Goal: Information Seeking & Learning: Learn about a topic

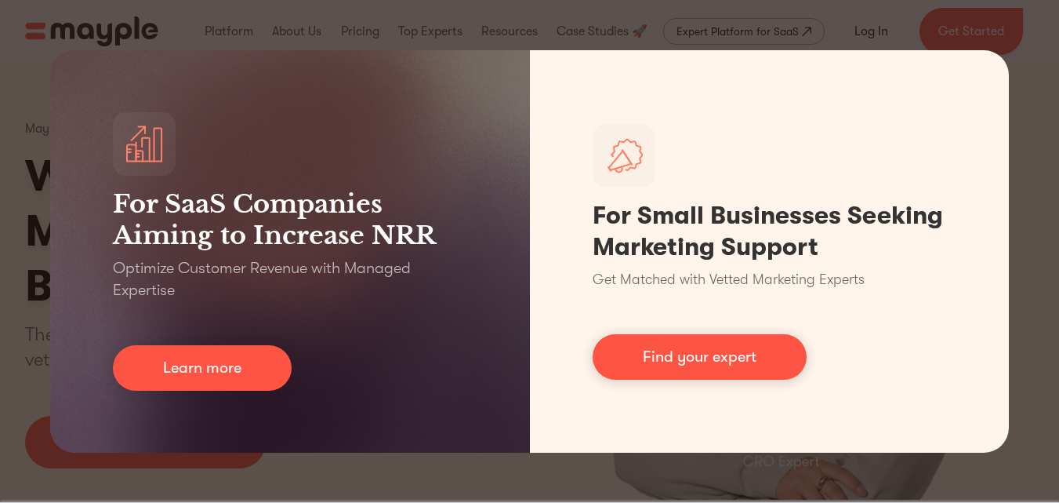
click at [1031, 141] on div "For SaaS Companies Aiming to Increase NRR Optimize Customer Revenue with Manage…" at bounding box center [529, 251] width 1059 height 503
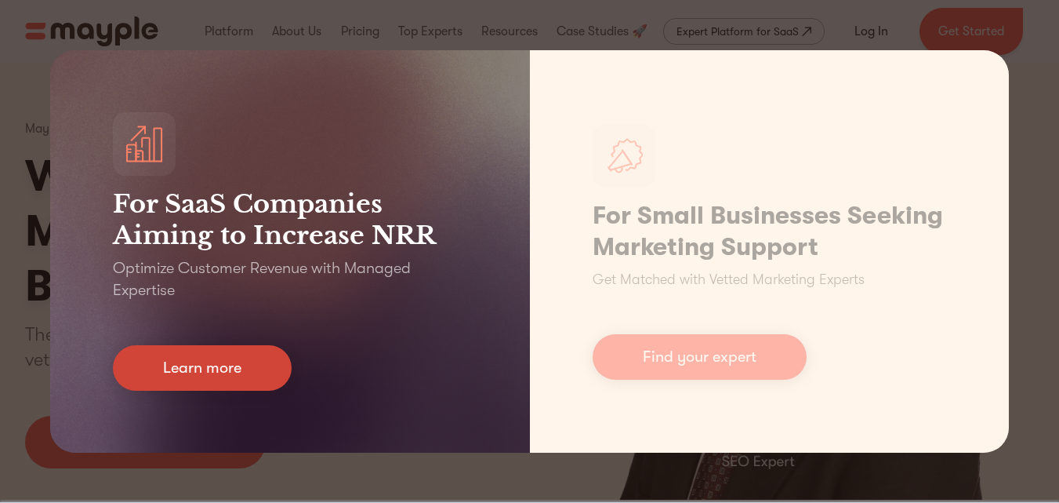
click at [201, 365] on link "Learn more" at bounding box center [202, 367] width 179 height 45
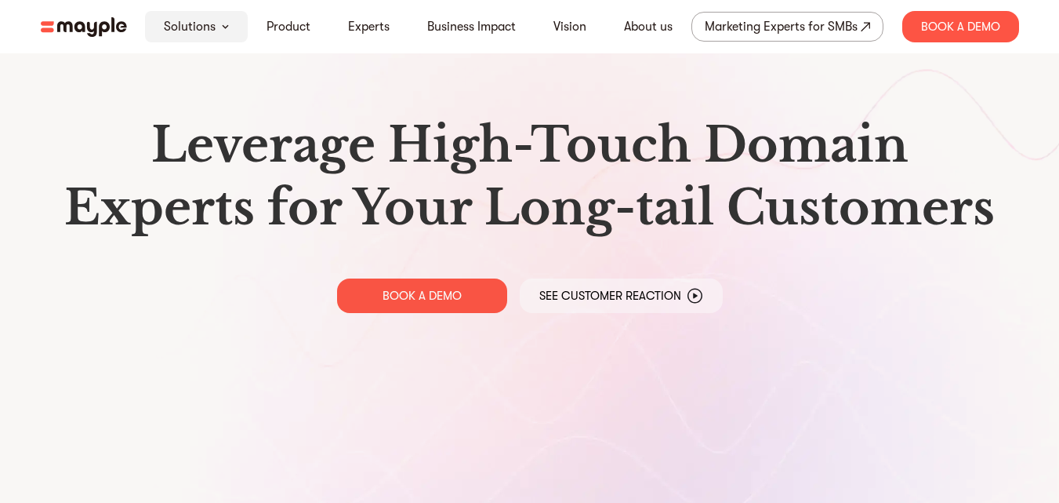
click at [224, 27] on img at bounding box center [225, 26] width 7 height 5
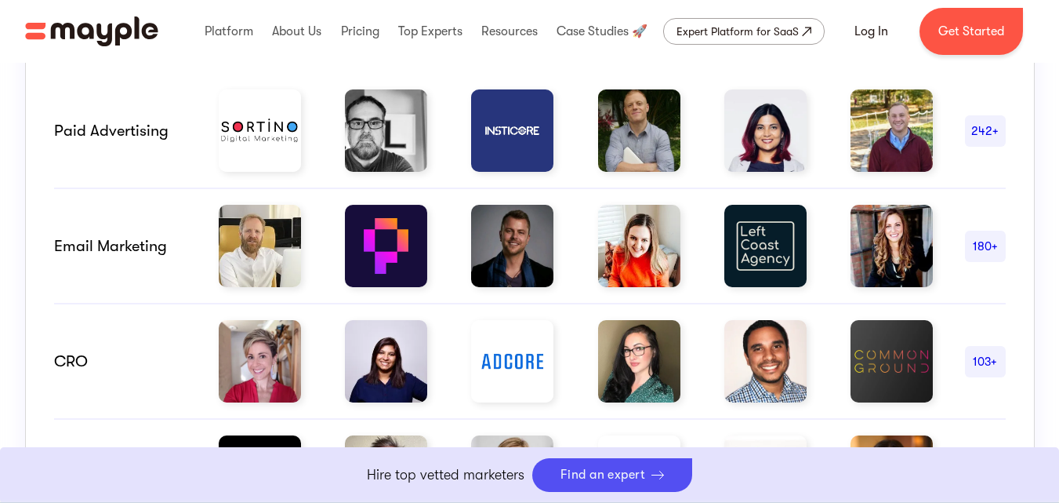
scroll to position [668, 0]
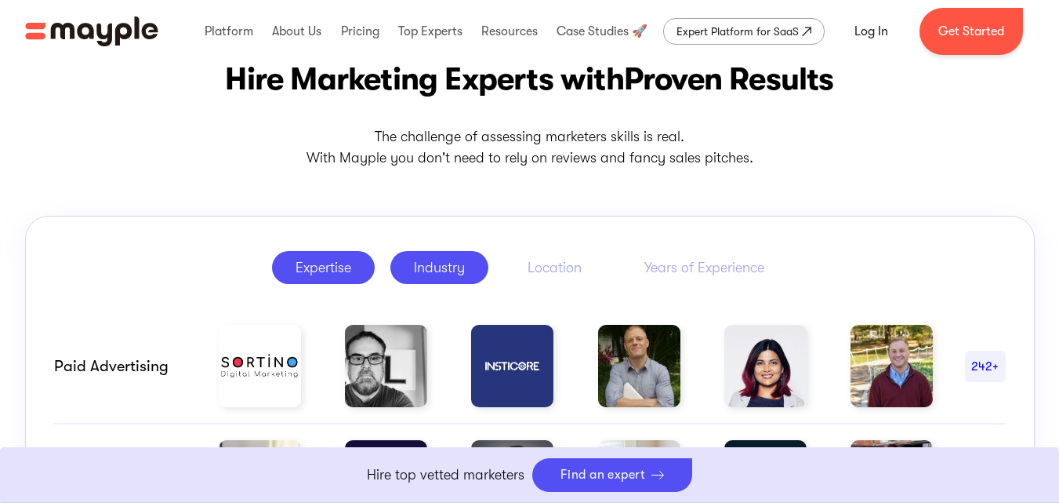
click at [434, 267] on div "Industry" at bounding box center [439, 267] width 51 height 19
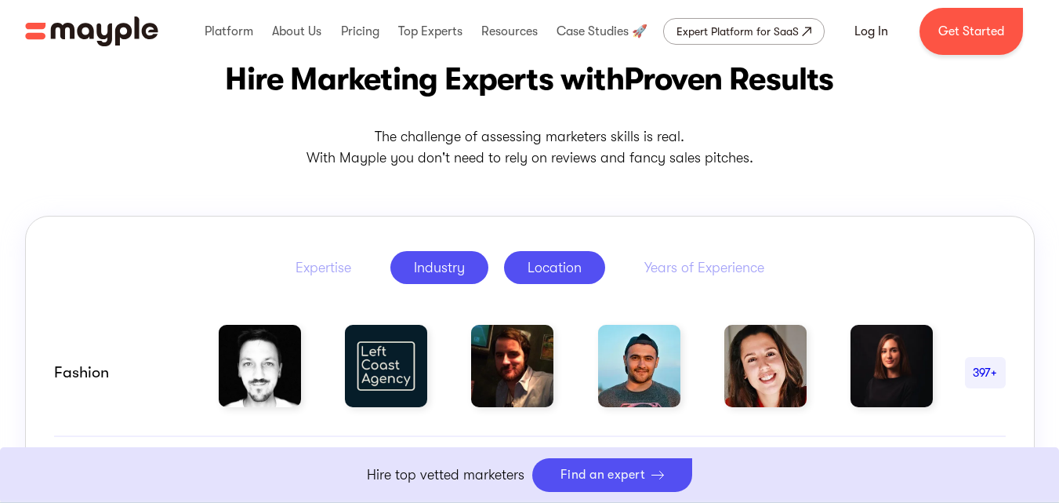
click at [557, 259] on div "Location" at bounding box center [555, 267] width 54 height 19
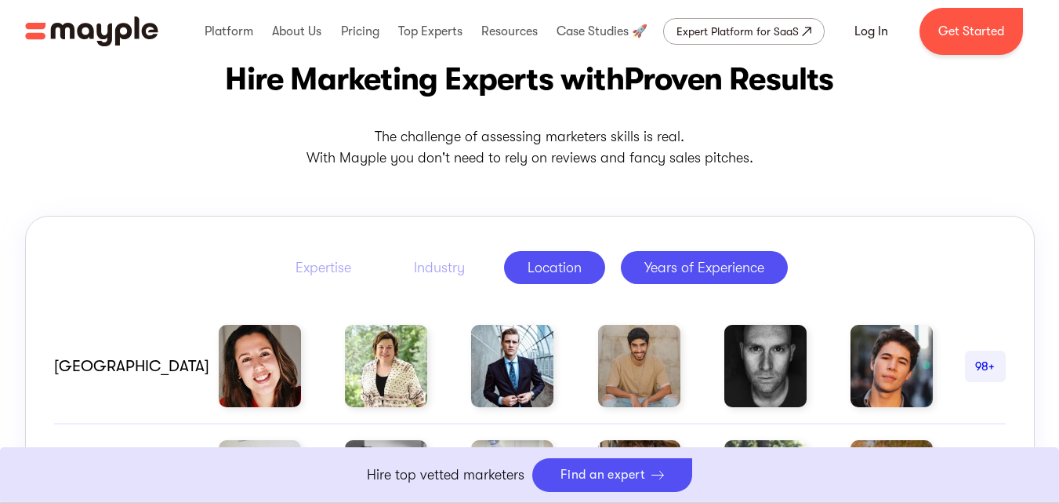
click at [667, 262] on div "Years of Experience" at bounding box center [704, 267] width 120 height 19
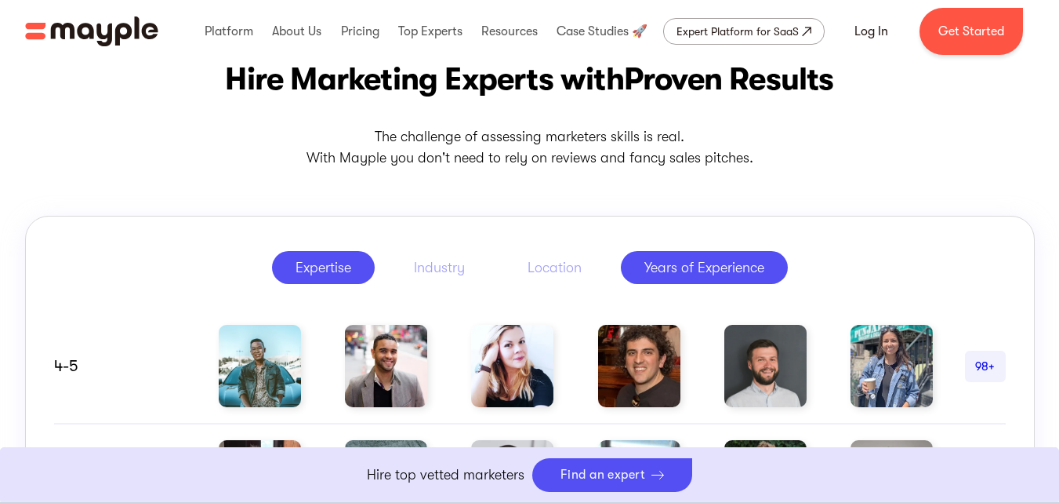
click at [297, 269] on div "Expertise" at bounding box center [324, 267] width 56 height 19
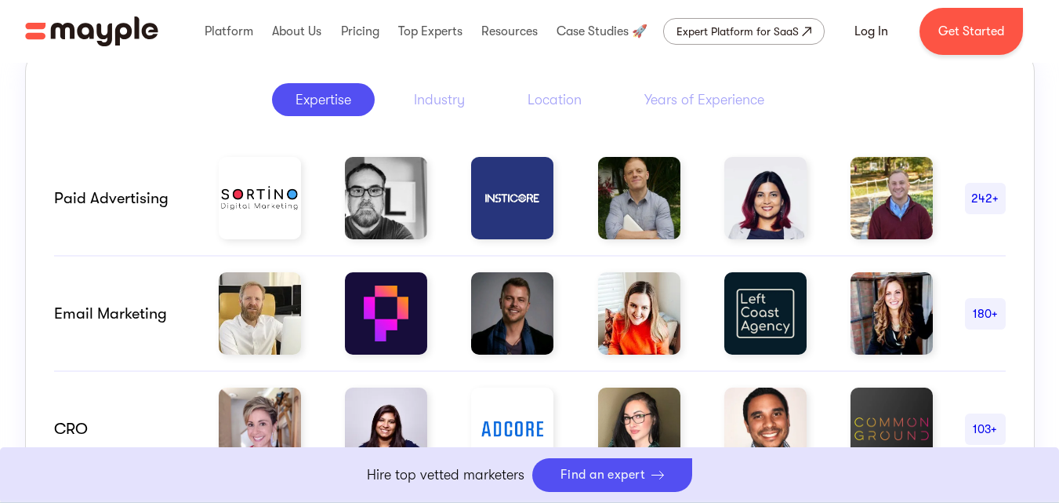
scroll to position [836, 0]
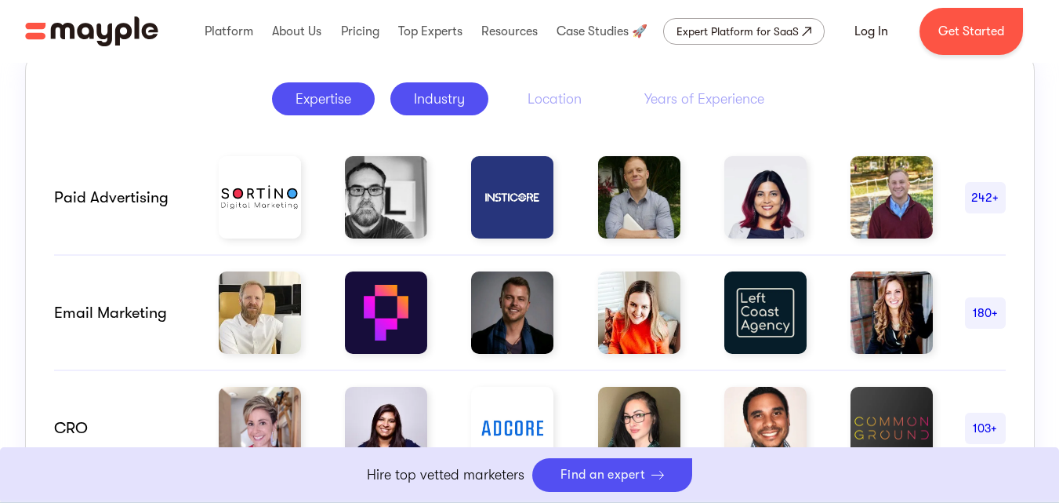
click at [431, 96] on div "Industry" at bounding box center [439, 98] width 51 height 19
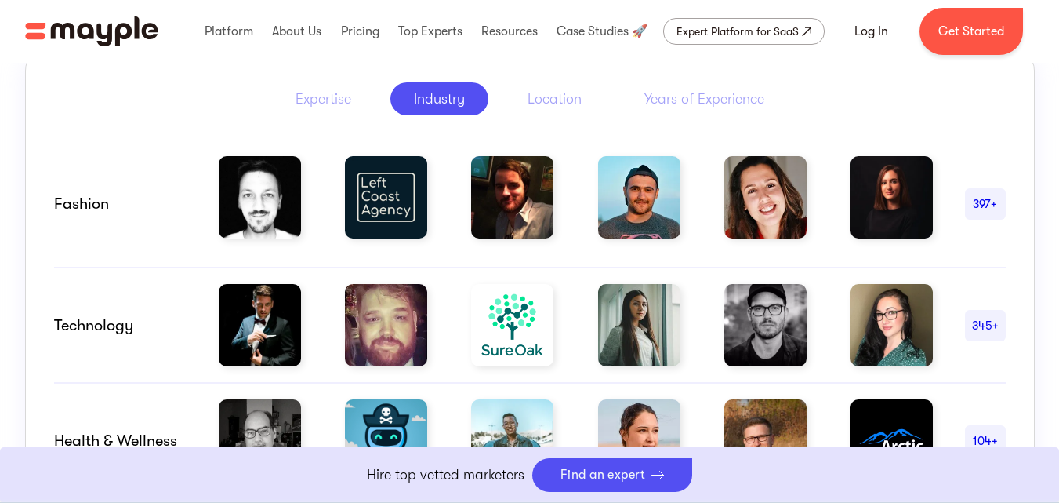
click at [567, 77] on div "Expertise Industry Location Years of Experience" at bounding box center [530, 98] width 952 height 45
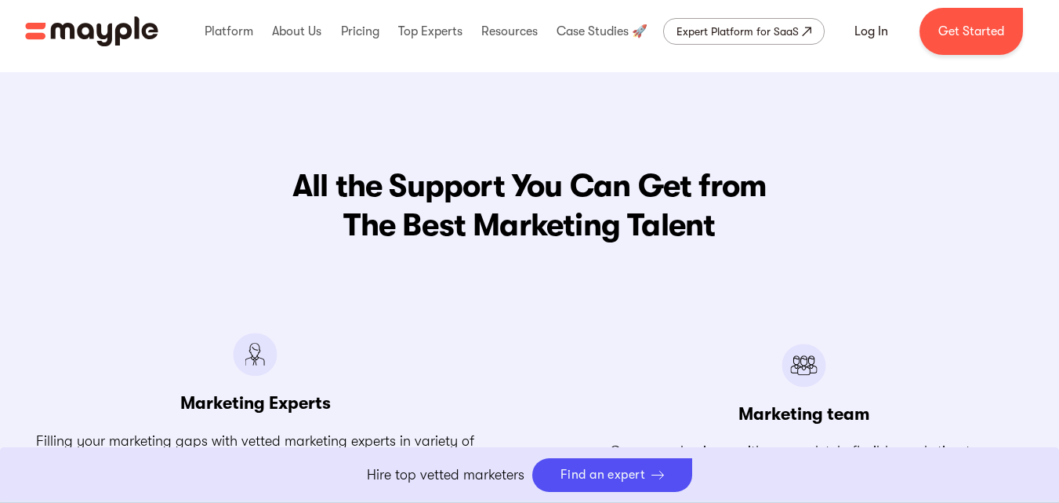
scroll to position [1751, 0]
drag, startPoint x: 725, startPoint y: 227, endPoint x: 367, endPoint y: 193, distance: 359.9
click at [543, 210] on span "The Best Marketing Talent" at bounding box center [530, 225] width 1010 height 39
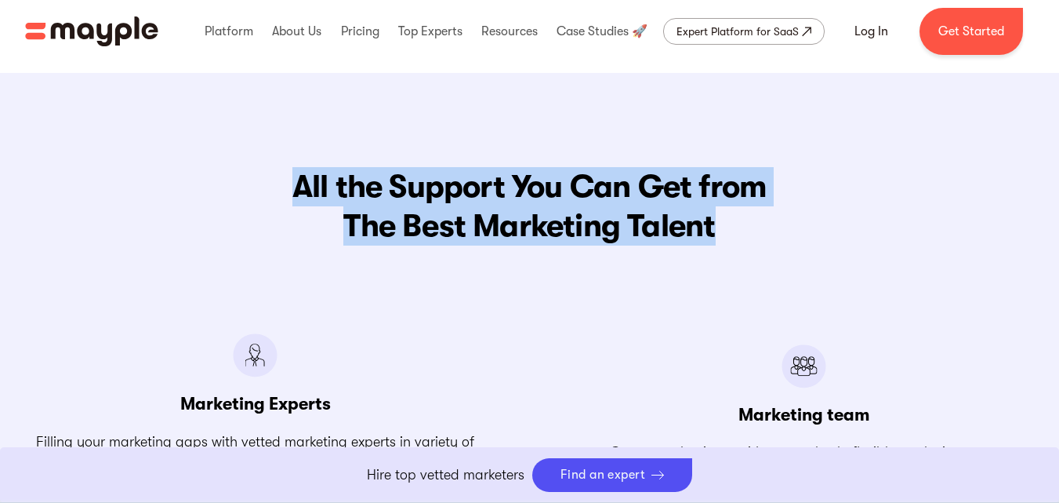
copy h2 "All the Support You Can Get from The Best Marketing Talent"
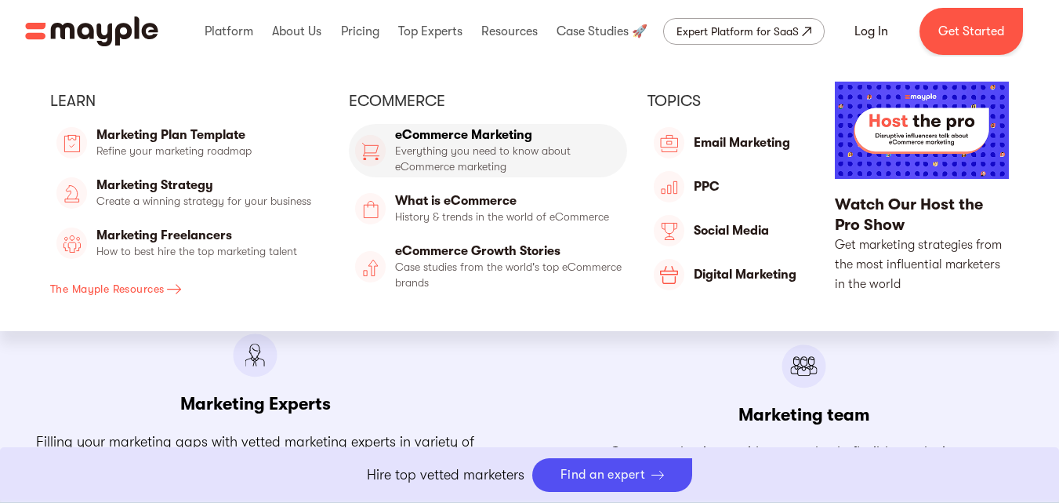
copy h2 "All the Support You Can Get from The Best Marketing Talent"
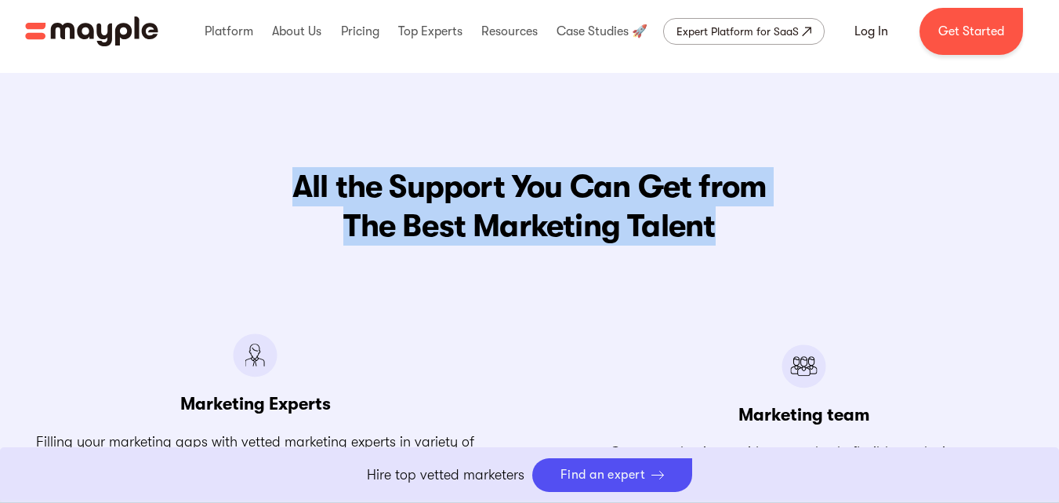
copy h2 "All the Support You Can Get from The Best Marketing Talent"
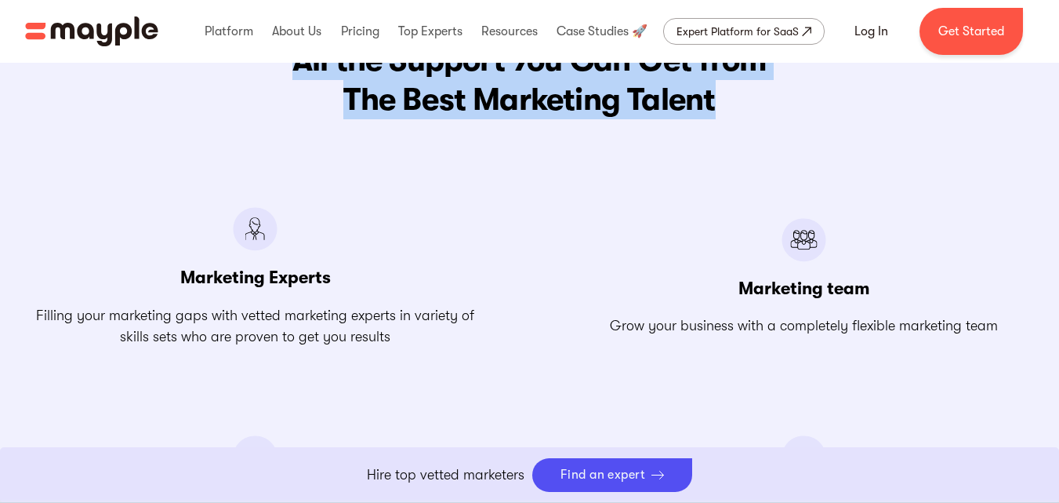
scroll to position [1882, 0]
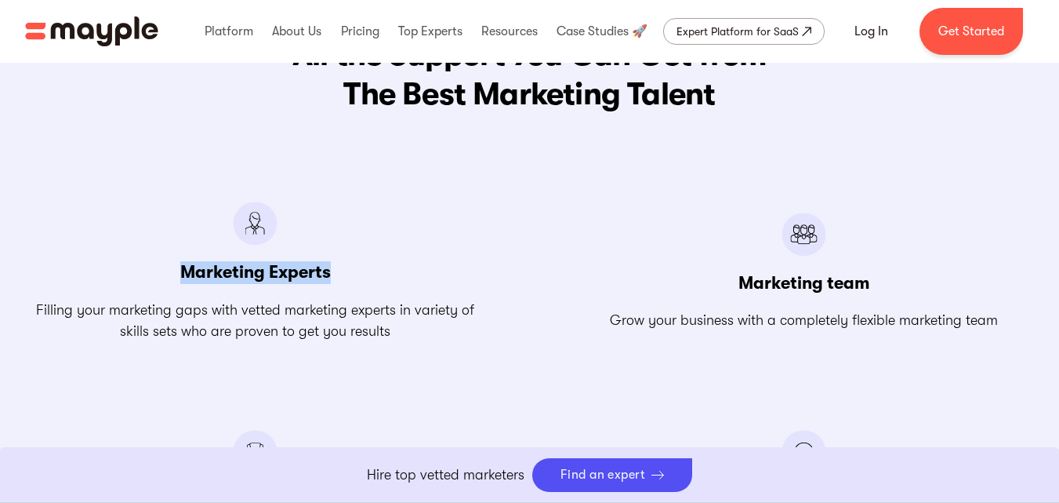
drag, startPoint x: 170, startPoint y: 270, endPoint x: 332, endPoint y: 266, distance: 162.3
click at [332, 266] on div "Marketing Experts Filling your marketing gaps with vetted marketing experts in …" at bounding box center [255, 271] width 461 height 140
copy h3 "Marketing Experts"
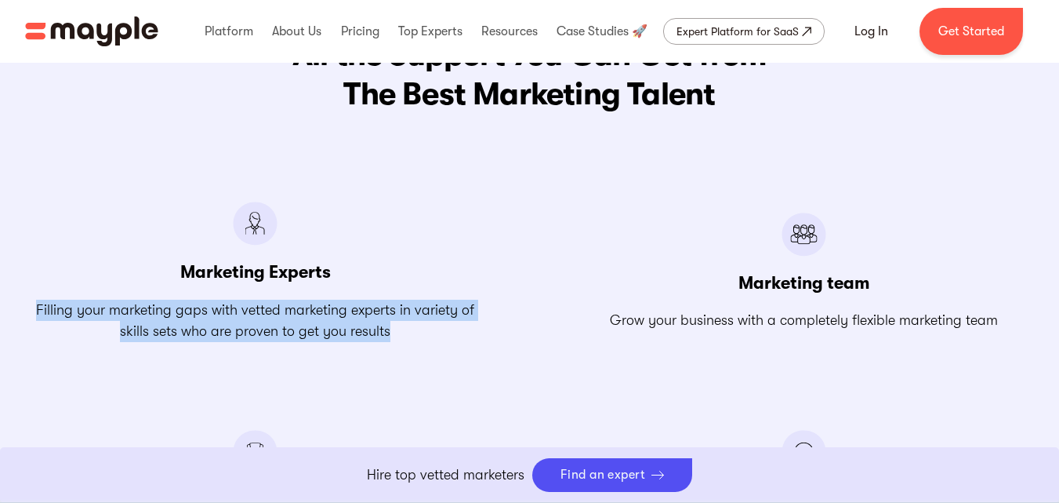
drag, startPoint x: 13, startPoint y: 304, endPoint x: 398, endPoint y: 334, distance: 386.1
click at [398, 334] on div "All the Support You Can Get from The Best Marketing Talent Marketing Experts Fi…" at bounding box center [530, 302] width 1035 height 534
copy p "Filling your marketing gaps with vetted marketing experts in variety of skills …"
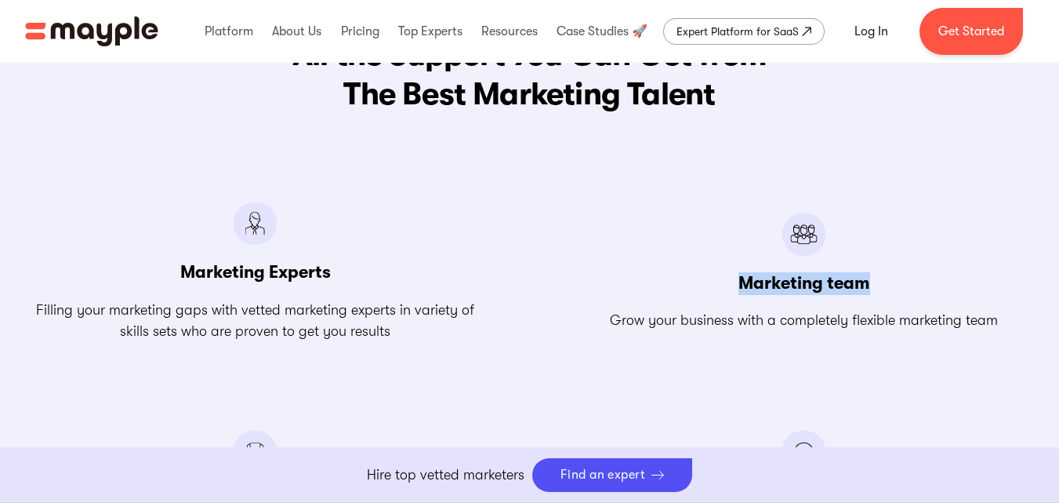
drag, startPoint x: 751, startPoint y: 285, endPoint x: 882, endPoint y: 276, distance: 131.2
click at [882, 276] on div "Marketing team Grow your business with a completely flexible marketing team" at bounding box center [804, 271] width 461 height 140
copy h3 "Marketing team"
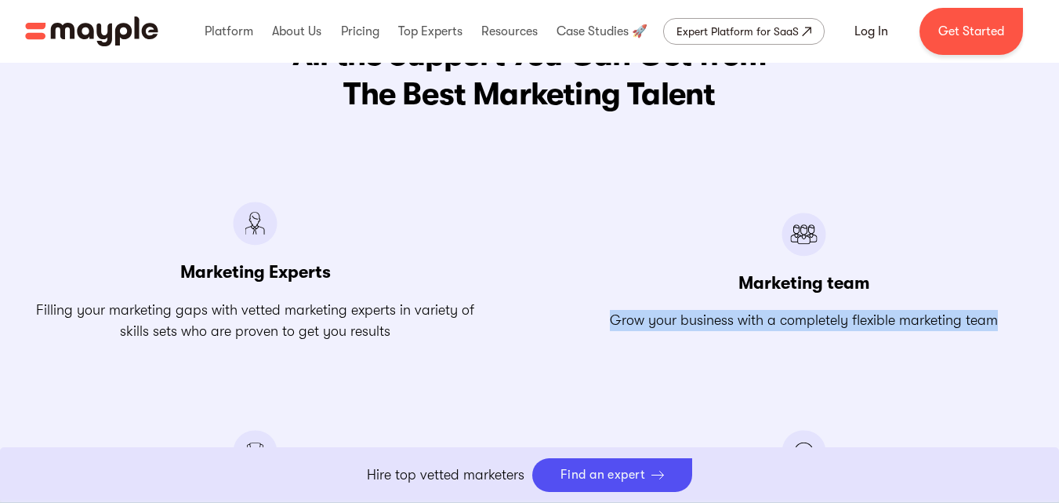
drag, startPoint x: 597, startPoint y: 311, endPoint x: 1009, endPoint y: 324, distance: 412.6
click at [1009, 324] on div "Marketing team Grow your business with a completely flexible marketing team" at bounding box center [804, 271] width 461 height 140
copy p "Grow your business with a completely flexible marketing team"
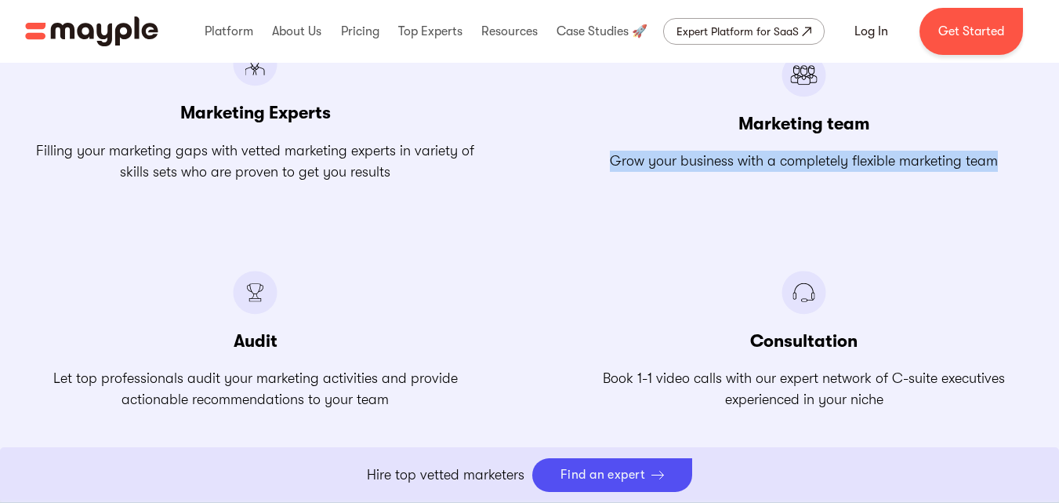
scroll to position [2098, 0]
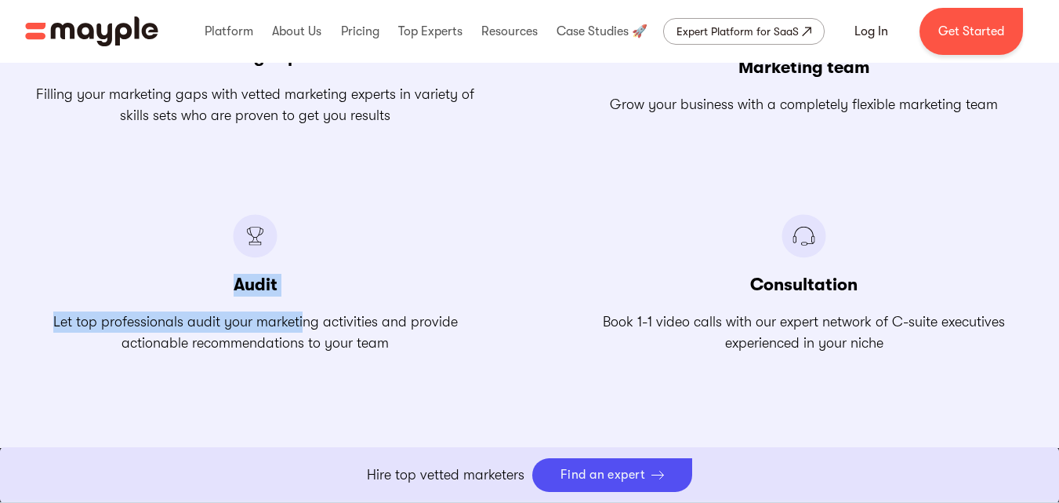
drag, startPoint x: 209, startPoint y: 282, endPoint x: 303, endPoint y: 291, distance: 95.3
click at [303, 291] on div "Audit Let top professionals audit your marketing activities and provide actiona…" at bounding box center [255, 284] width 461 height 140
copy div "Audit Let top professionals audit your marketi"
click at [13, 293] on div "All the Support You Can Get from The Best Marketing Talent Marketing Experts Fi…" at bounding box center [530, 87] width 1035 height 534
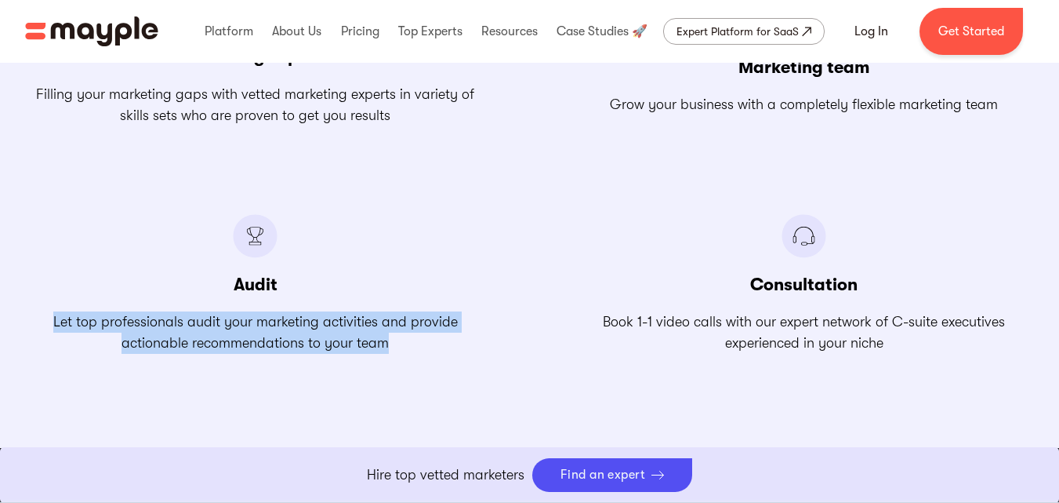
drag, startPoint x: 30, startPoint y: 314, endPoint x: 405, endPoint y: 354, distance: 376.9
click at [405, 354] on div "All the Support You Can Get from The Best Marketing Talent Marketing Experts Fi…" at bounding box center [529, 87] width 1059 height 722
copy p "Let top professionals audit your marketing activities and provide actionable re…"
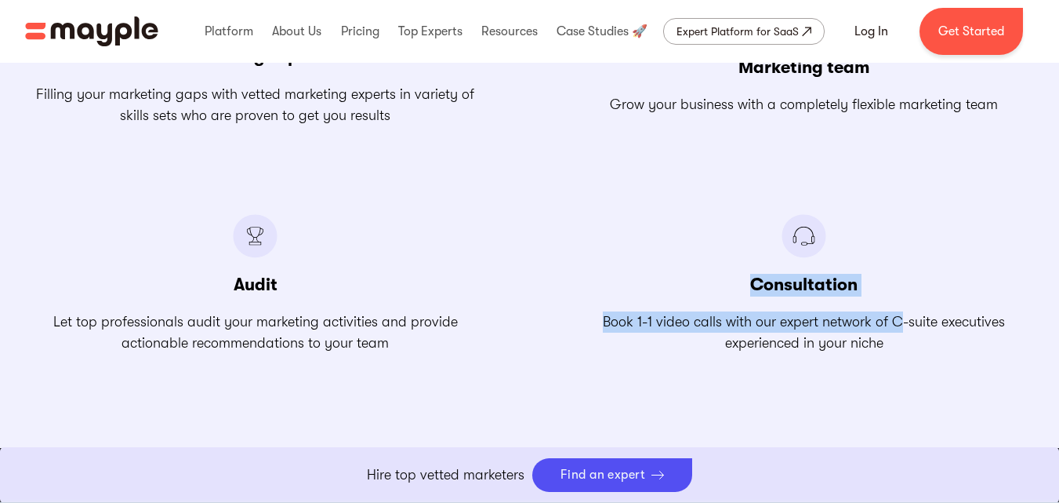
drag, startPoint x: 727, startPoint y: 276, endPoint x: 898, endPoint y: 298, distance: 172.3
click at [898, 298] on div "Consultation Book 1-1 video calls with our expert network of C-suite executives…" at bounding box center [804, 284] width 461 height 140
copy div "Consultation Book 1-1 video calls with our expert network of C"
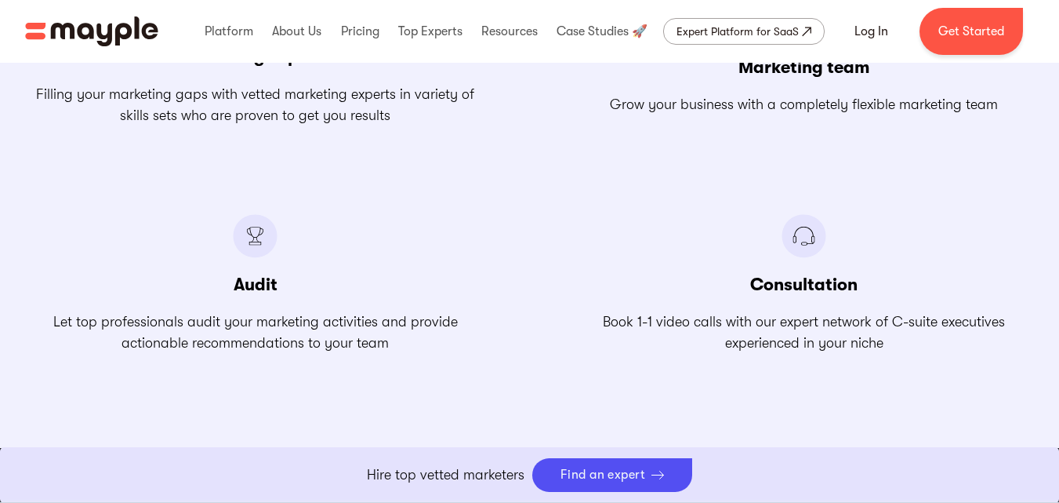
click at [562, 339] on div "Marketing Experts Filling your marketing gaps with vetted marketing experts in …" at bounding box center [530, 170] width 1010 height 368
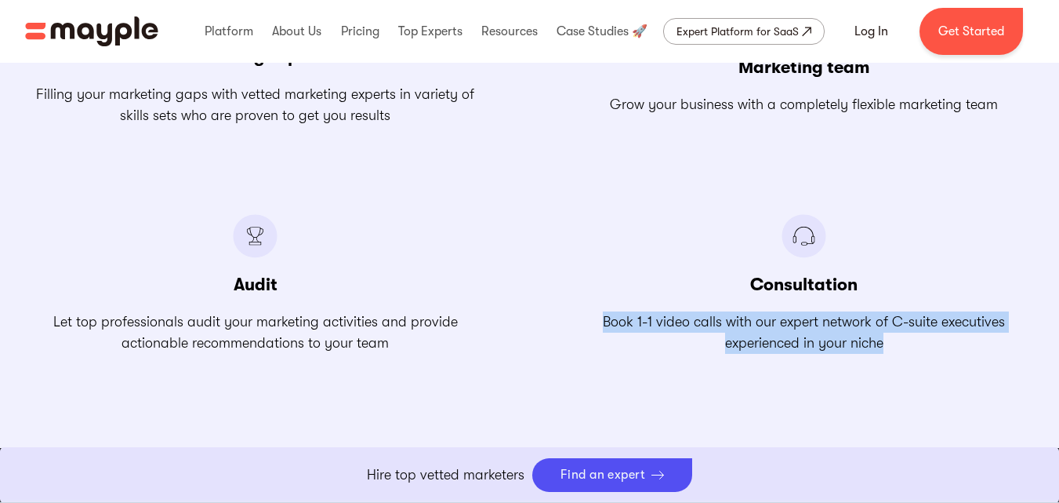
drag, startPoint x: 644, startPoint y: 336, endPoint x: 927, endPoint y: 363, distance: 284.3
click at [927, 363] on div "All the Support You Can Get from The Best Marketing Talent Marketing Experts Fi…" at bounding box center [529, 87] width 1059 height 722
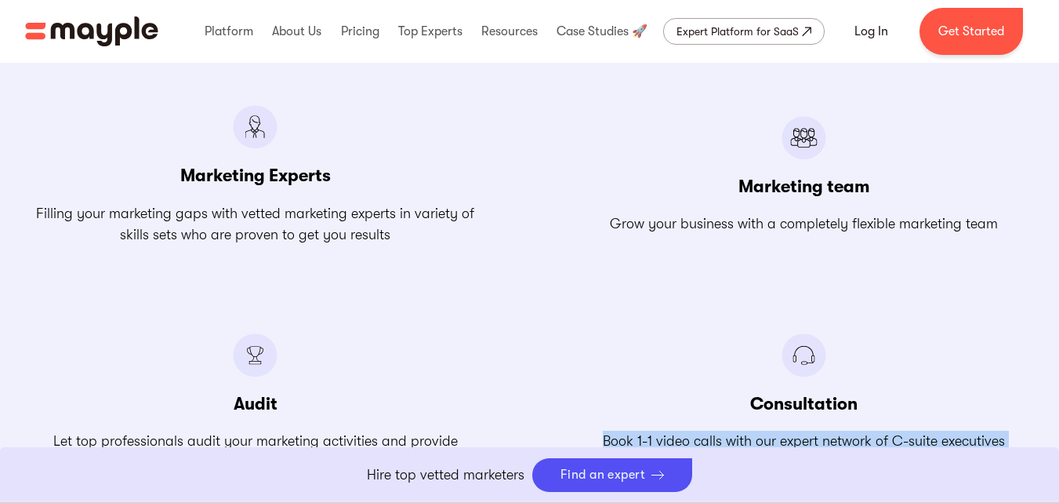
scroll to position [1979, 0]
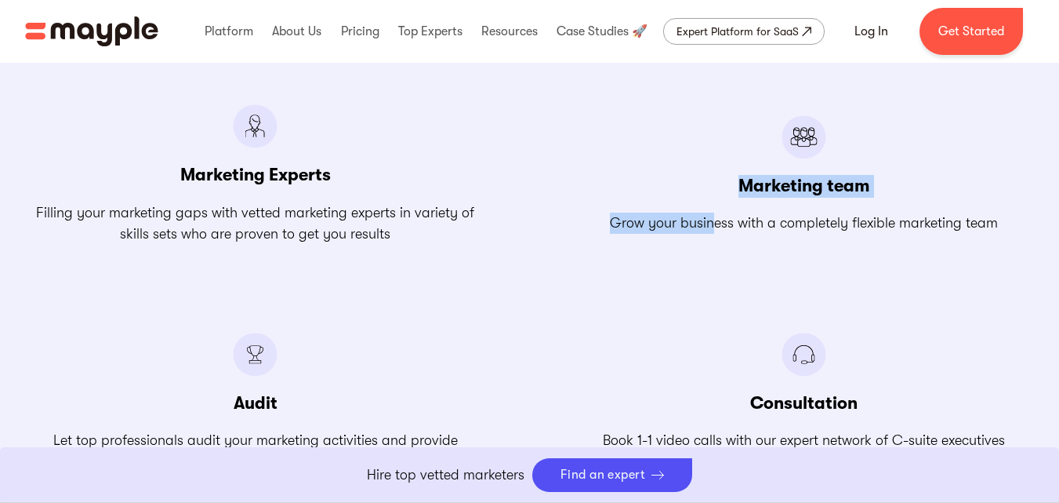
drag, startPoint x: 713, startPoint y: 188, endPoint x: 722, endPoint y: 181, distance: 11.8
click at [722, 181] on div "Marketing team Grow your business with a completely flexible marketing team" at bounding box center [804, 174] width 461 height 140
click at [601, 242] on div "Marketing team Grow your business with a completely flexible marketing team" at bounding box center [804, 174] width 461 height 140
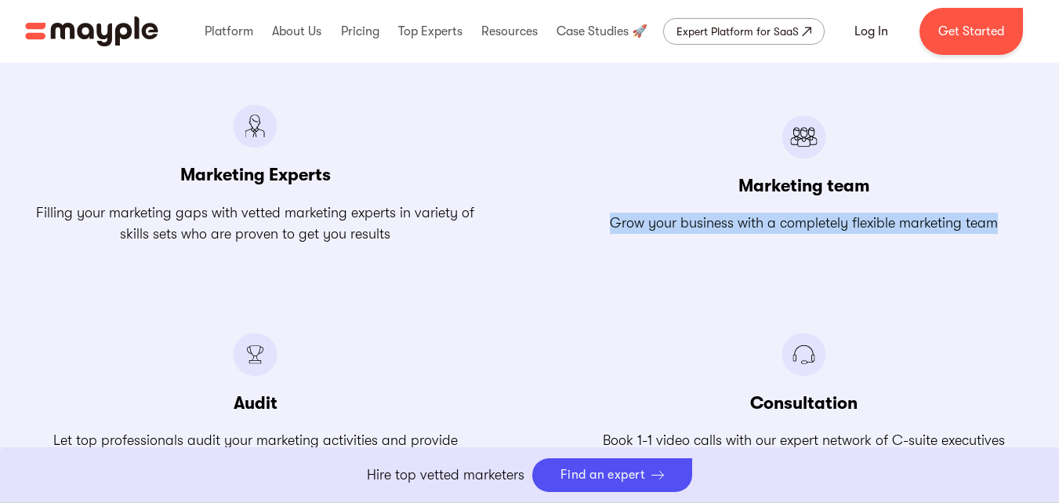
drag, startPoint x: 598, startPoint y: 223, endPoint x: 1019, endPoint y: 229, distance: 421.0
click at [1019, 229] on div "Marketing team Grow your business with a completely flexible marketing team" at bounding box center [804, 174] width 461 height 140
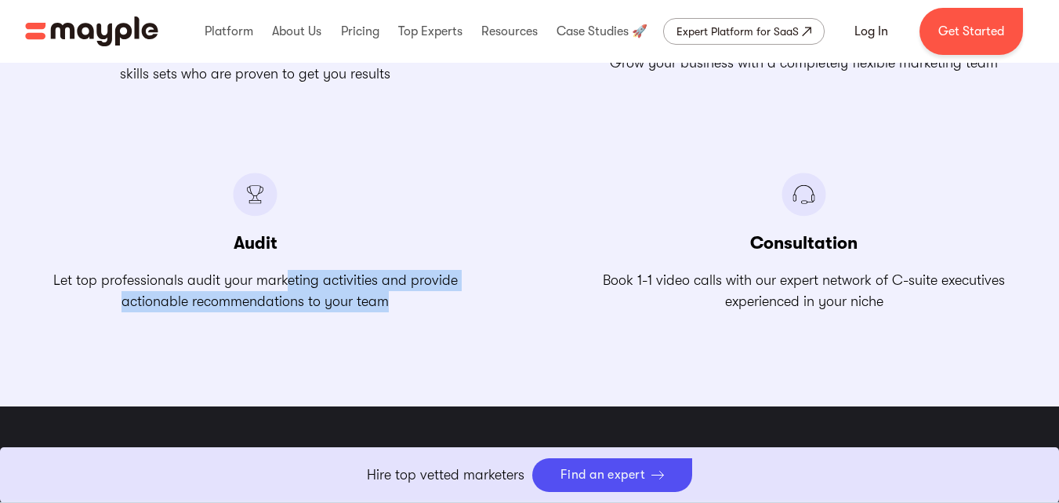
drag, startPoint x: 425, startPoint y: 309, endPoint x: 263, endPoint y: 284, distance: 164.2
click at [263, 284] on p "Let top professionals audit your marketing activities and provide actionable re…" at bounding box center [255, 291] width 461 height 42
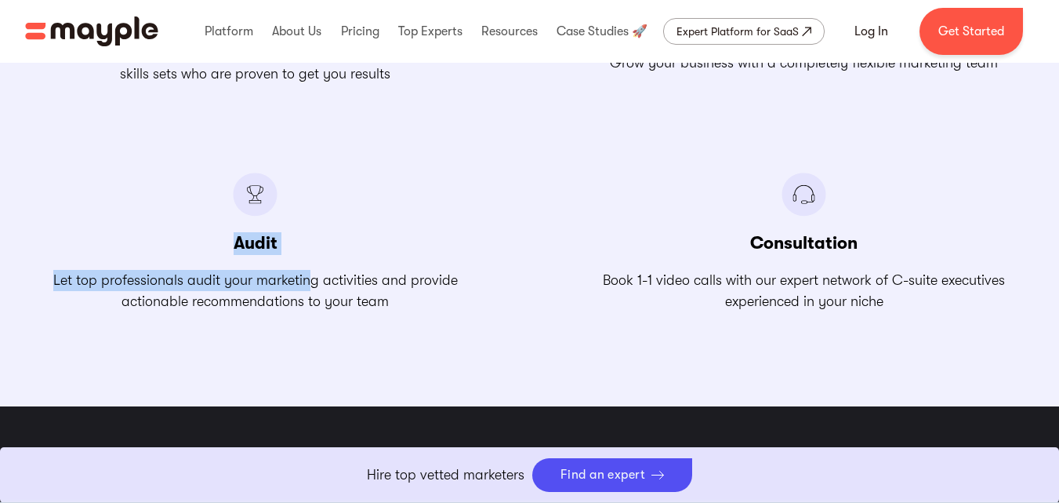
drag, startPoint x: 218, startPoint y: 241, endPoint x: 311, endPoint y: 250, distance: 93.7
click at [311, 250] on div "Audit Let top professionals audit your marketing activities and provide actiona…" at bounding box center [255, 242] width 461 height 140
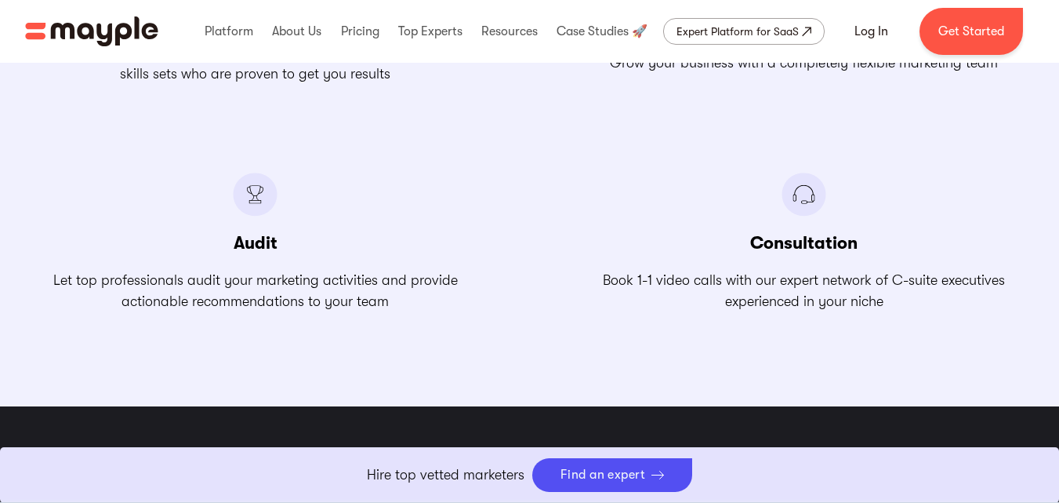
click at [708, 227] on div "Consultation Book 1-1 video calls with our expert network of C-suite executives…" at bounding box center [804, 242] width 461 height 140
drag, startPoint x: 717, startPoint y: 227, endPoint x: 886, endPoint y: 239, distance: 169.7
click at [886, 239] on div "Consultation Book 1-1 video calls with our expert network of C-suite executives…" at bounding box center [804, 242] width 461 height 140
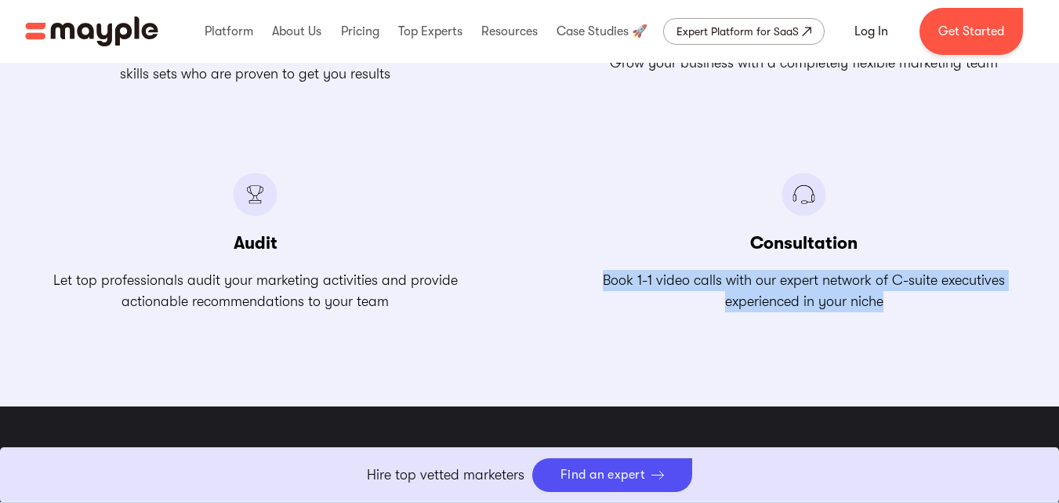
drag, startPoint x: 694, startPoint y: 292, endPoint x: 916, endPoint y: 303, distance: 222.9
click at [916, 303] on div "Marketing Experts Filling your marketing gaps with vetted marketing experts in …" at bounding box center [530, 128] width 1010 height 368
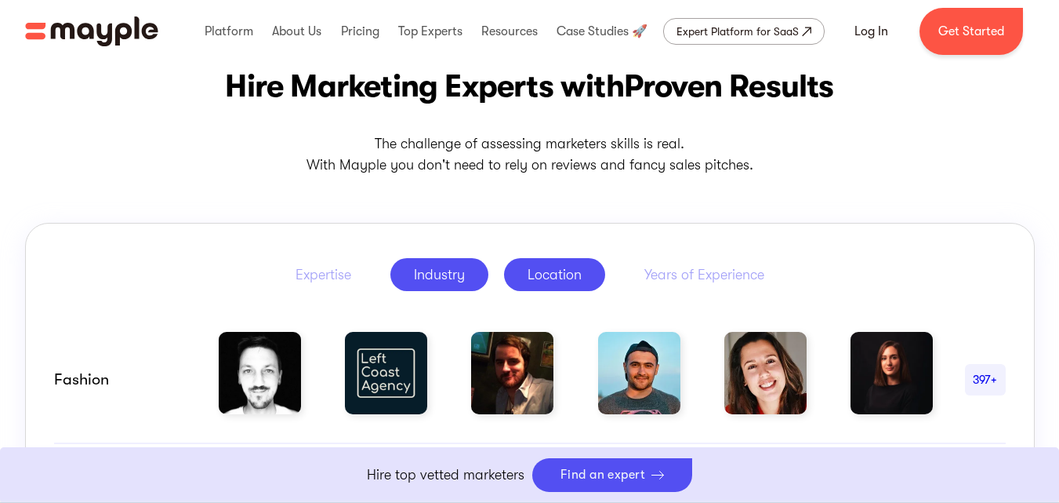
scroll to position [651, 0]
